Goal: Register for event/course

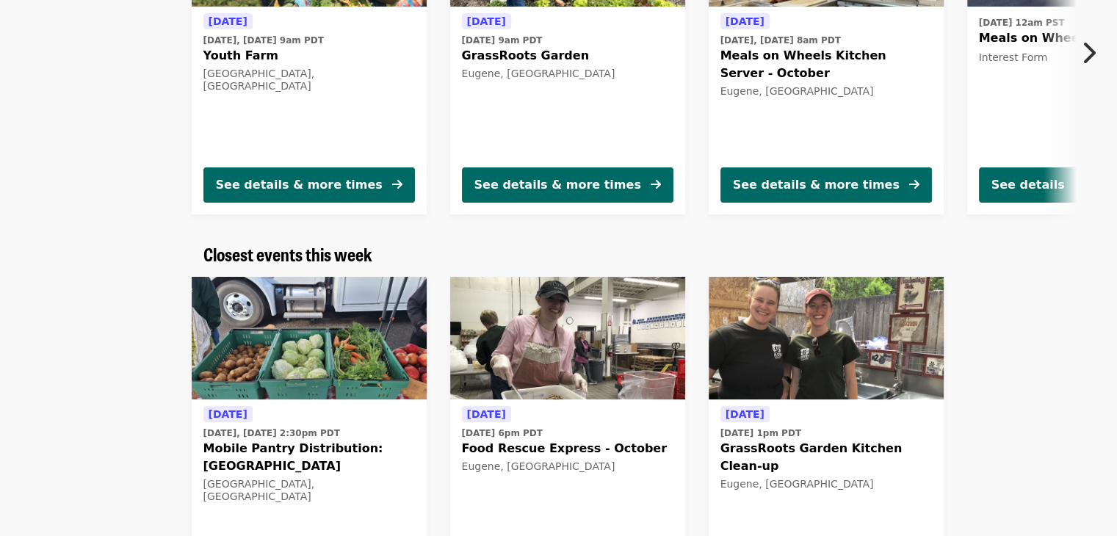
scroll to position [294, 0]
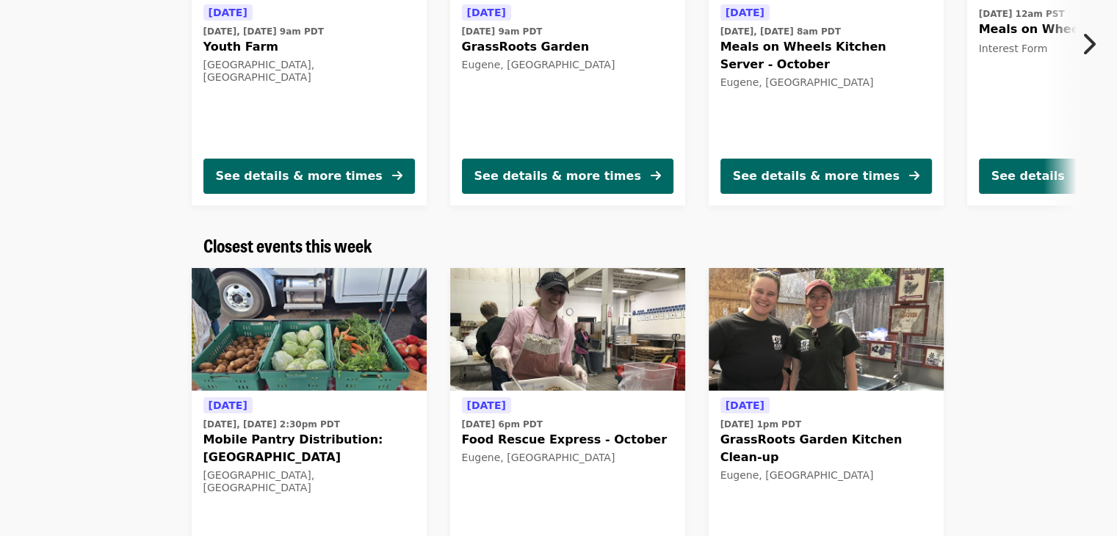
click at [585, 345] on img at bounding box center [567, 329] width 235 height 123
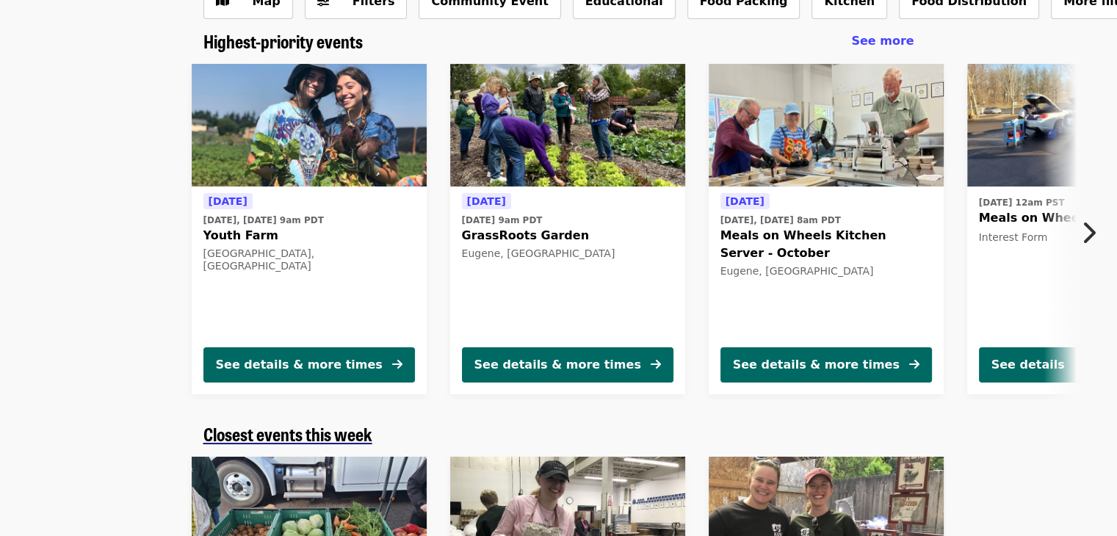
scroll to position [90, 0]
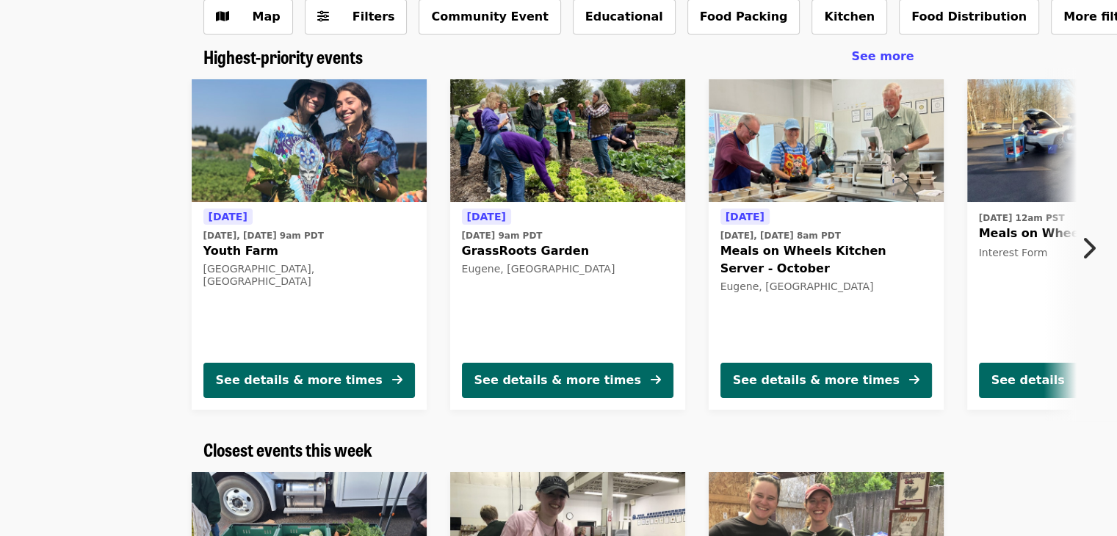
click at [1087, 247] on icon "chevron-right icon" at bounding box center [1088, 248] width 15 height 28
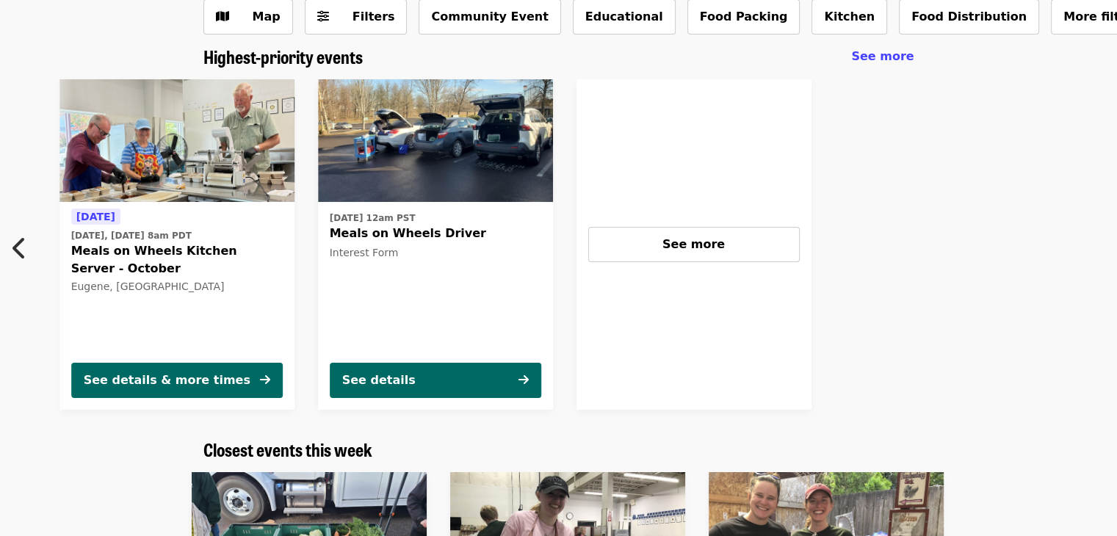
scroll to position [0, 659]
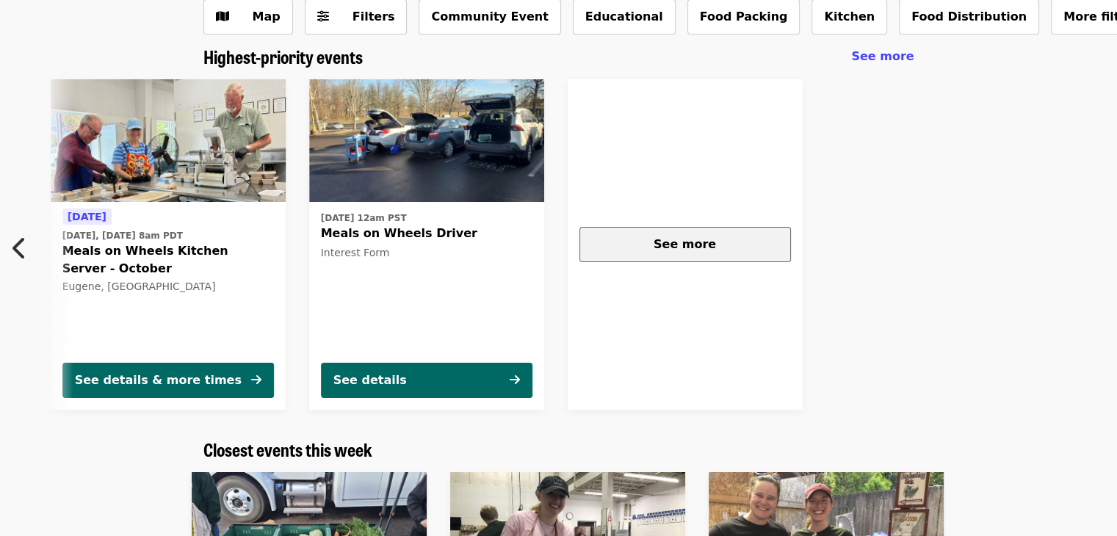
click at [679, 242] on span "See more" at bounding box center [685, 244] width 62 height 14
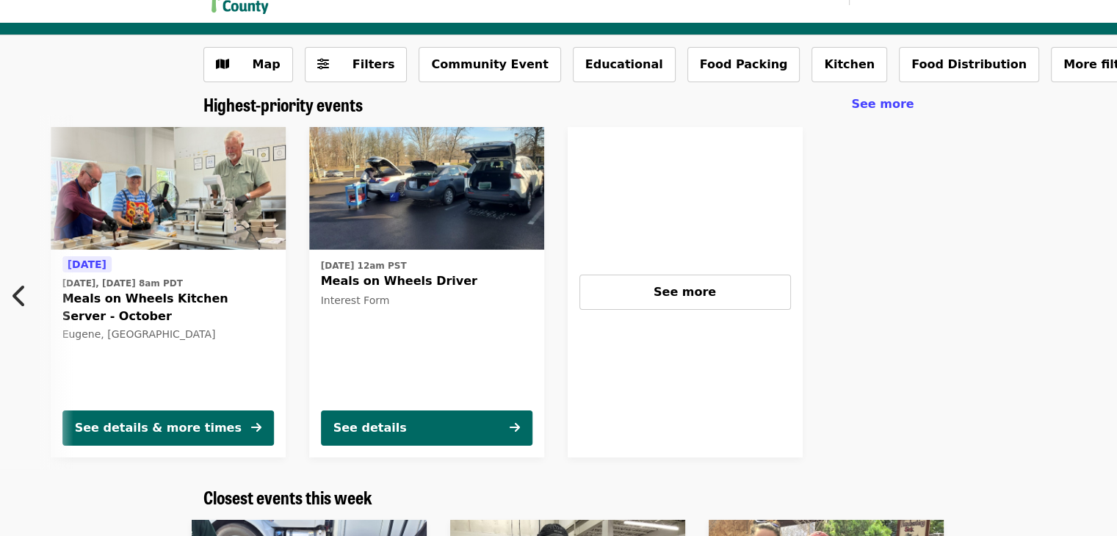
scroll to position [0, 0]
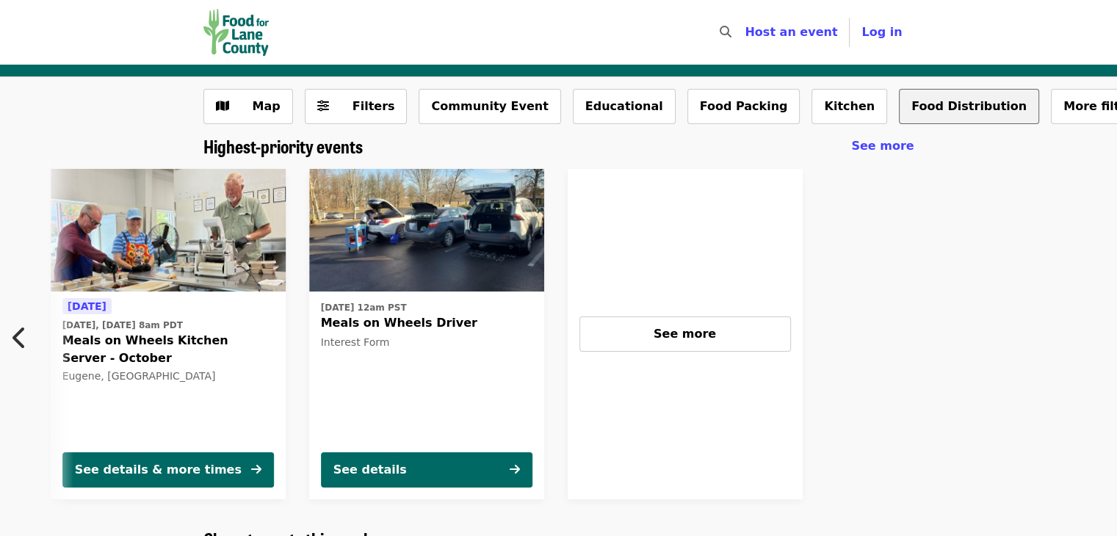
click at [899, 109] on button "Food Distribution" at bounding box center [969, 106] width 140 height 35
